Goal: Navigation & Orientation: Go to known website

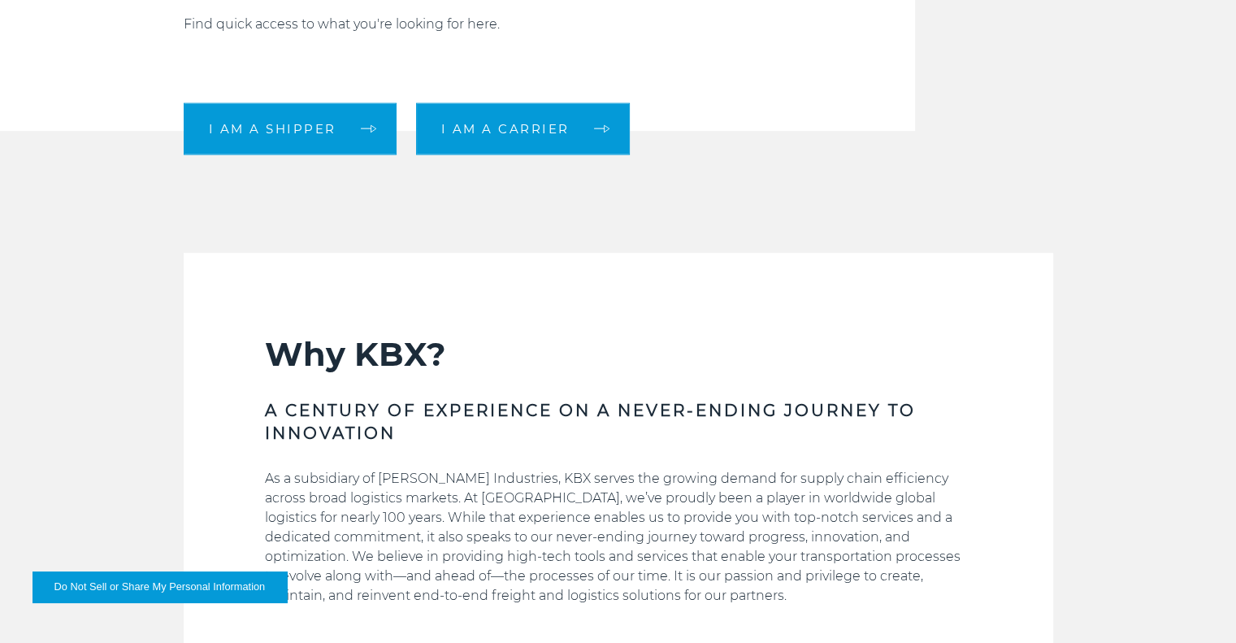
scroll to position [669, 0]
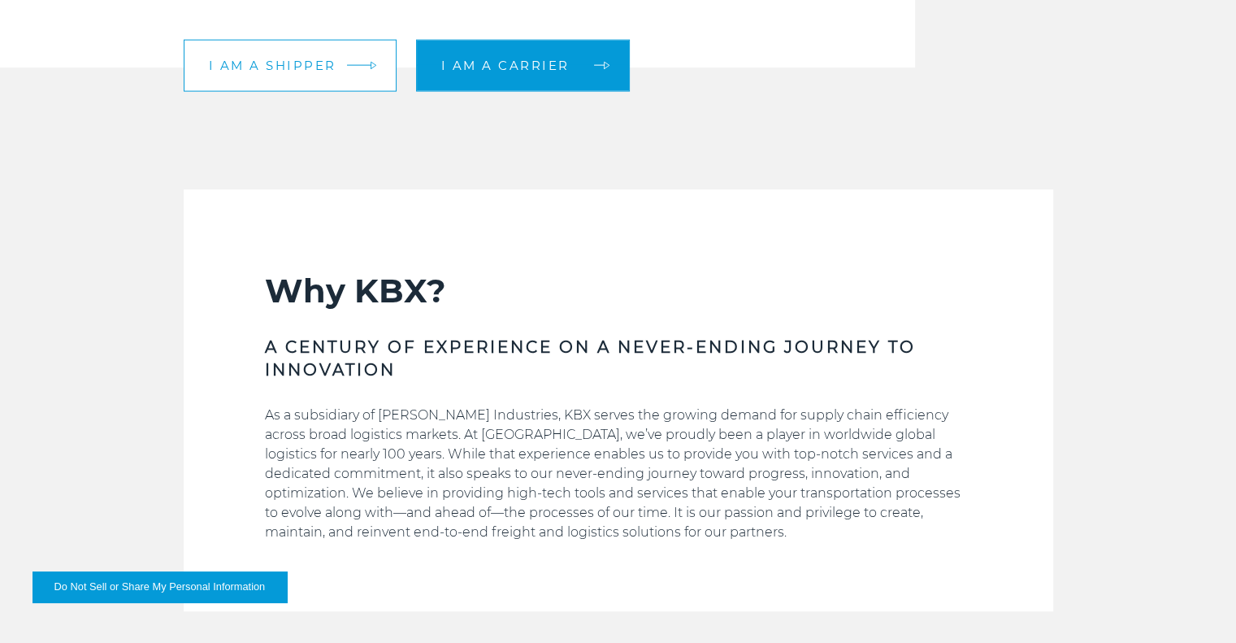
click at [308, 50] on link "I am a shipper" at bounding box center [290, 65] width 213 height 52
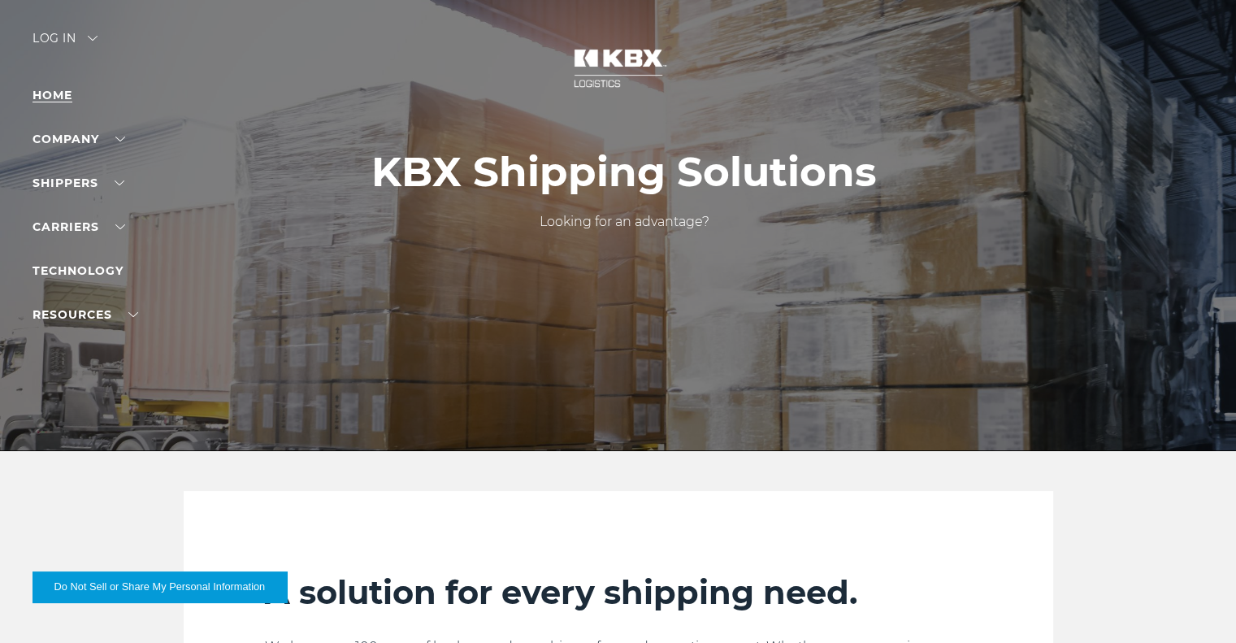
click at [71, 100] on link "Home" at bounding box center [52, 95] width 40 height 15
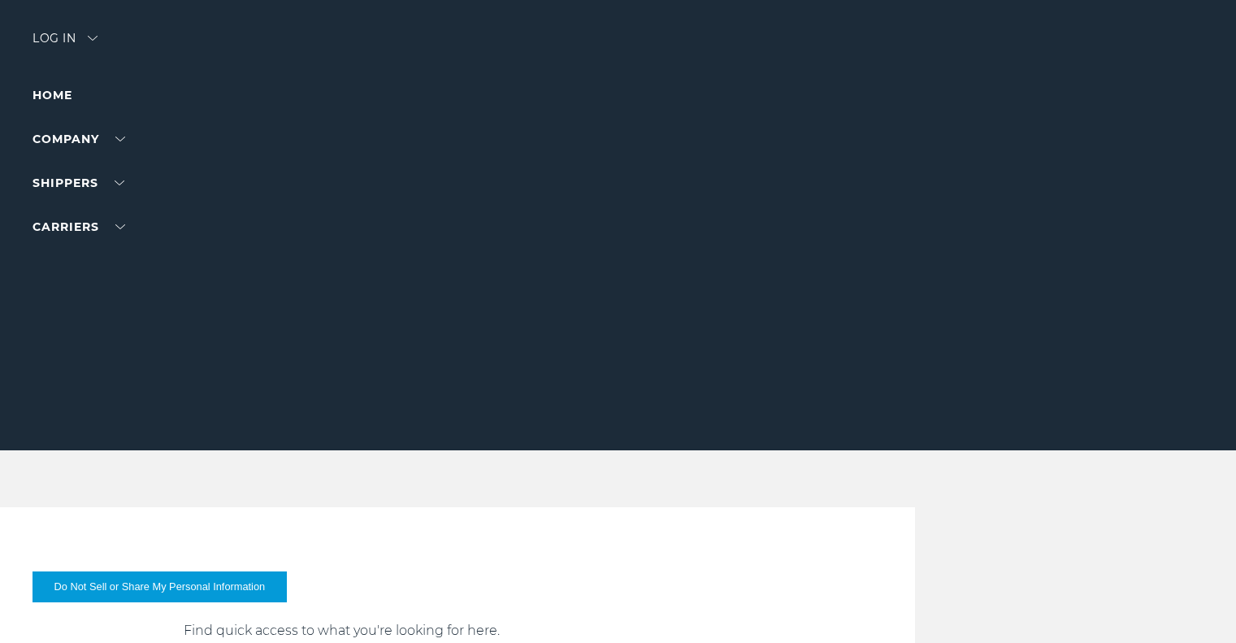
scroll to position [669, 0]
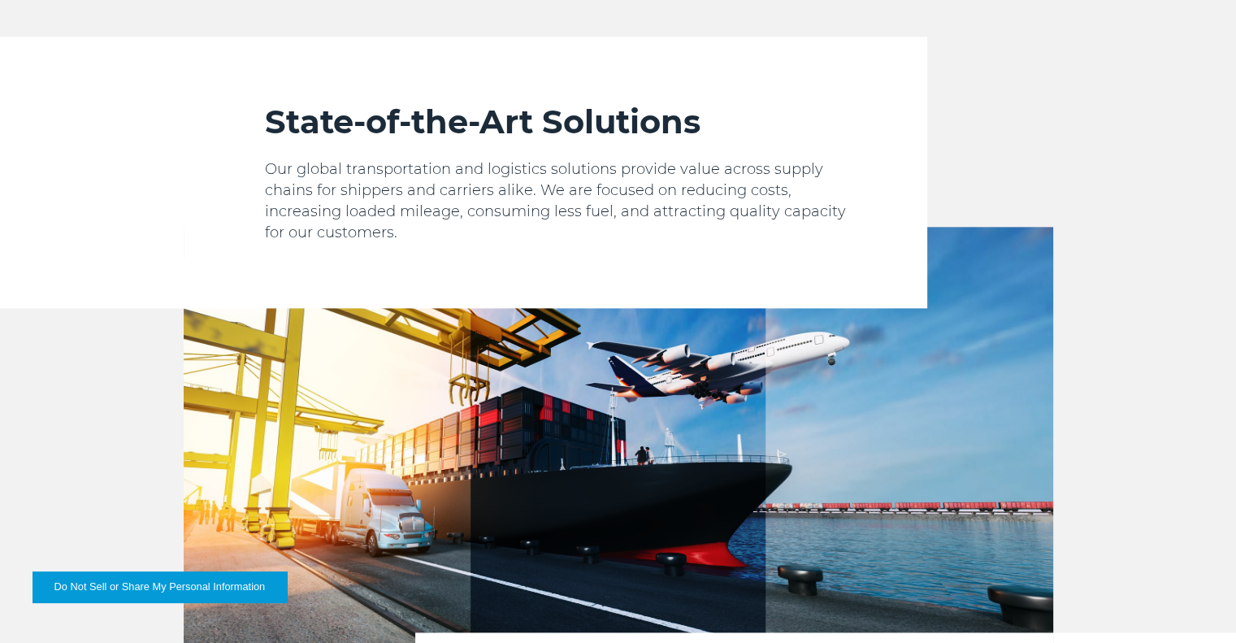
scroll to position [1927, 0]
